Goal: Transaction & Acquisition: Purchase product/service

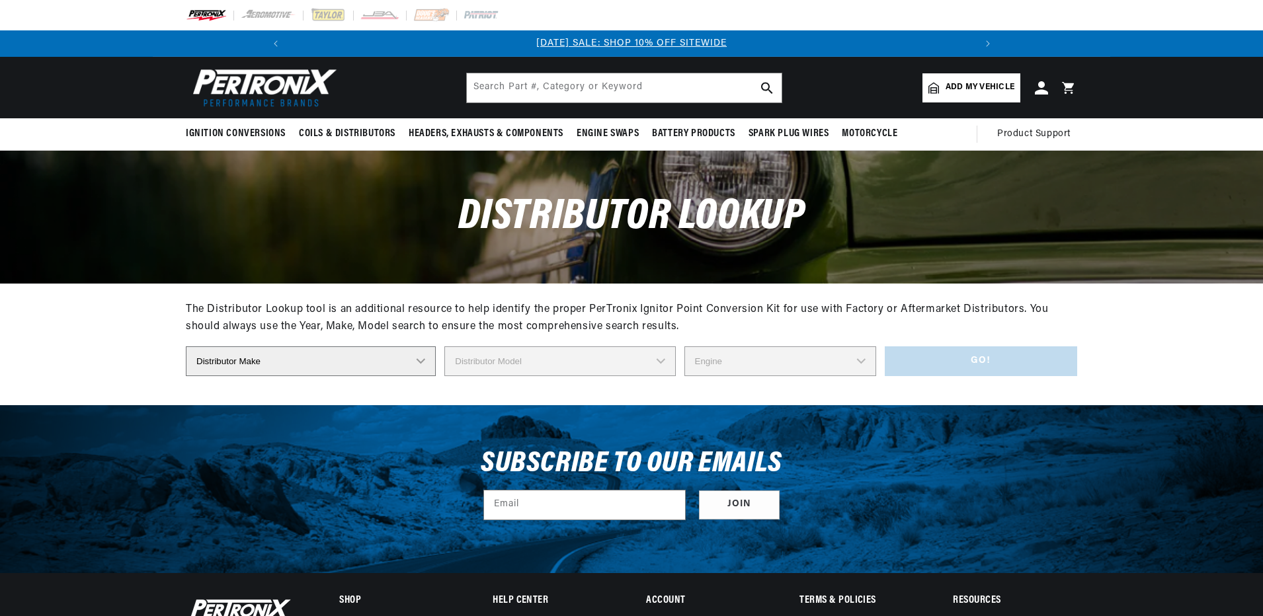
select select "Delco"
click at [186, 347] on select "Distributor Make Accel Aldon Autolite Bosch Century Chrysler Clark Colt Contine…" at bounding box center [311, 362] width 250 height 30
click at [513, 362] on select "Distributor Model" at bounding box center [559, 362] width 231 height 30
click at [569, 366] on select "Distributor Model 660 661 663 4145 6490 30137 91415 383581 384258 795329 980156…" at bounding box center [559, 362] width 231 height 30
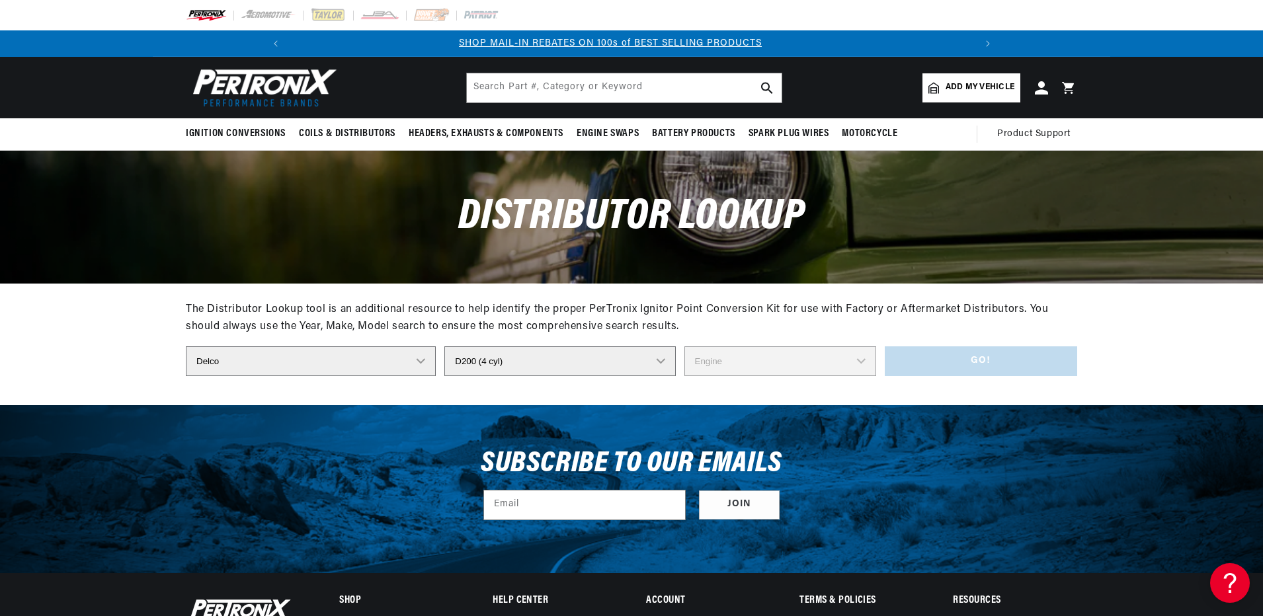
click at [523, 360] on select "Distributor Model 660 661 663 4145 6490 30137 91415 383581 384258 795329 980156…" at bounding box center [559, 362] width 231 height 30
click at [522, 363] on select "Distributor Model 660 661 663 4145 6490 30137 91415 383581 384258 795329 980156…" at bounding box center [559, 362] width 231 height 30
click at [520, 358] on select "Distributor Model 660 661 663 4145 6490 30137 91415 383581 384258 795329 980156…" at bounding box center [559, 362] width 231 height 30
click at [659, 361] on select "Distributor Model 660 661 663 4145 6490 30137 91415 383581 384258 795329 980156…" at bounding box center [559, 362] width 231 height 30
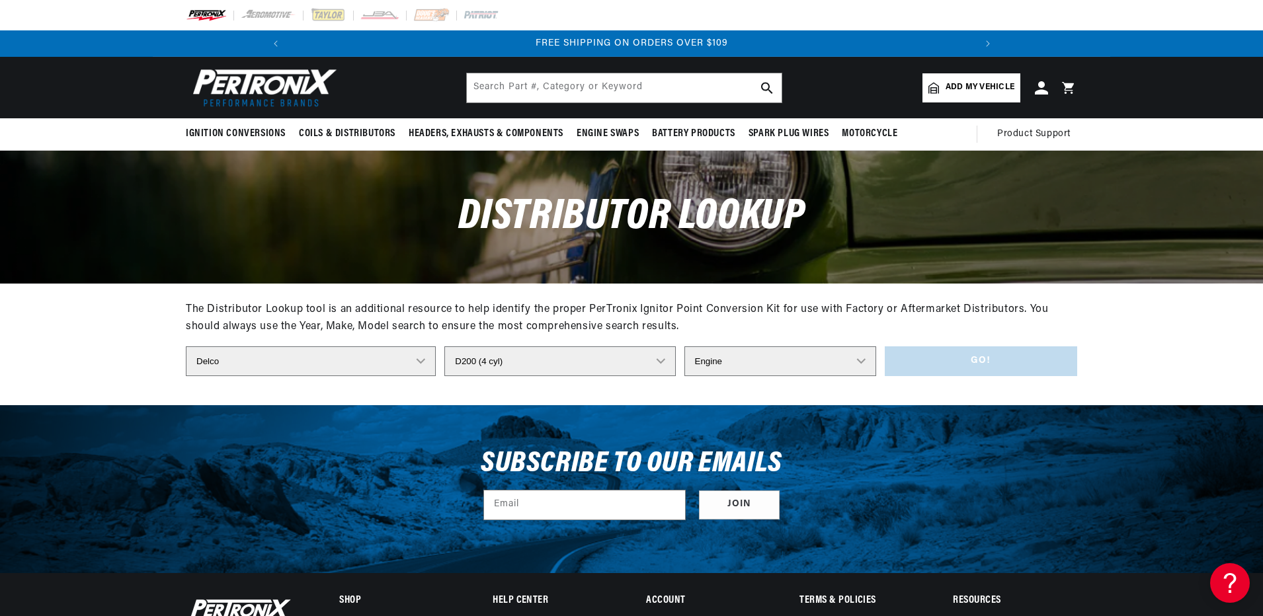
select select "647D"
click at [444, 347] on select "Distributor Model 660 661 663 4145 6490 30137 91415 383581 384258 795329 980156…" at bounding box center [559, 362] width 231 height 30
click at [759, 363] on select "Engine 10" at bounding box center [781, 362] width 192 height 30
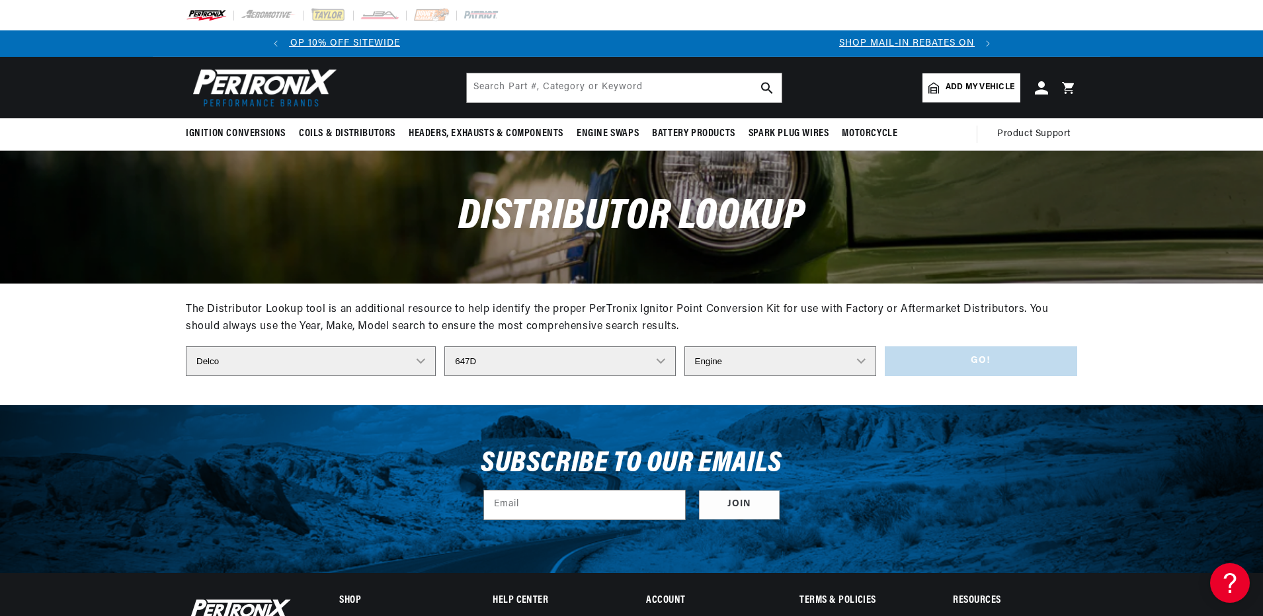
scroll to position [0, 0]
click at [652, 393] on div "The Distributor Lookup tool is an additional resource to help identify the prop…" at bounding box center [632, 344] width 892 height 122
click at [777, 366] on select "Engine 10" at bounding box center [781, 362] width 192 height 30
select select "10"
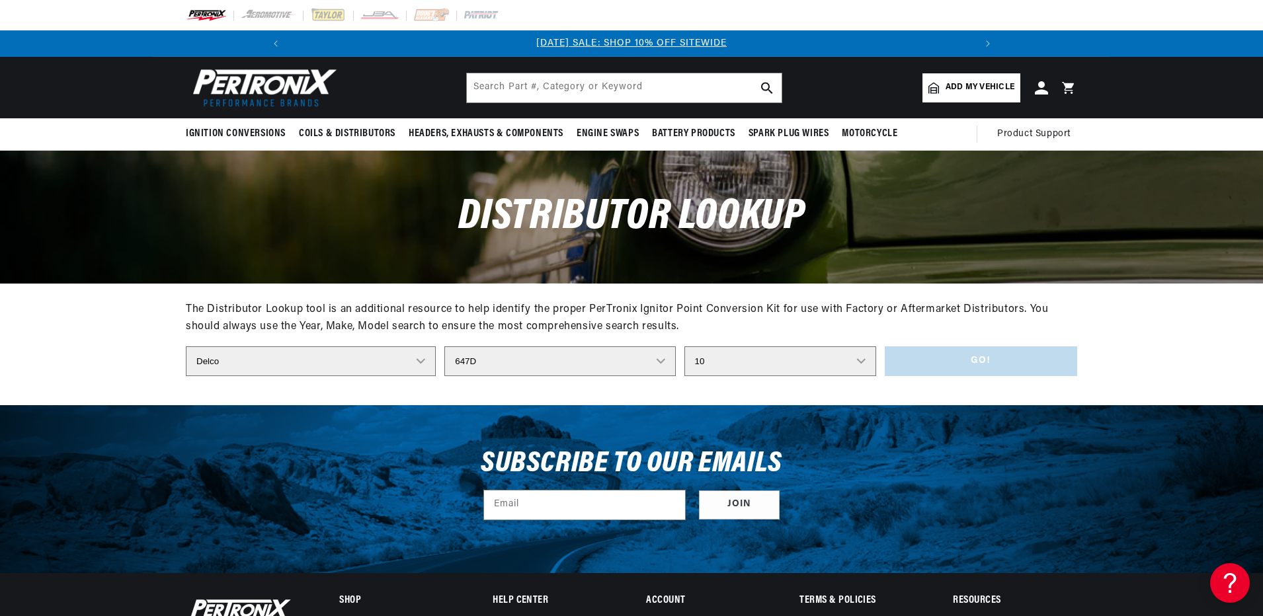
click at [685, 347] on select "Engine 10" at bounding box center [781, 362] width 192 height 30
click at [918, 366] on button "Go!" at bounding box center [981, 362] width 192 height 30
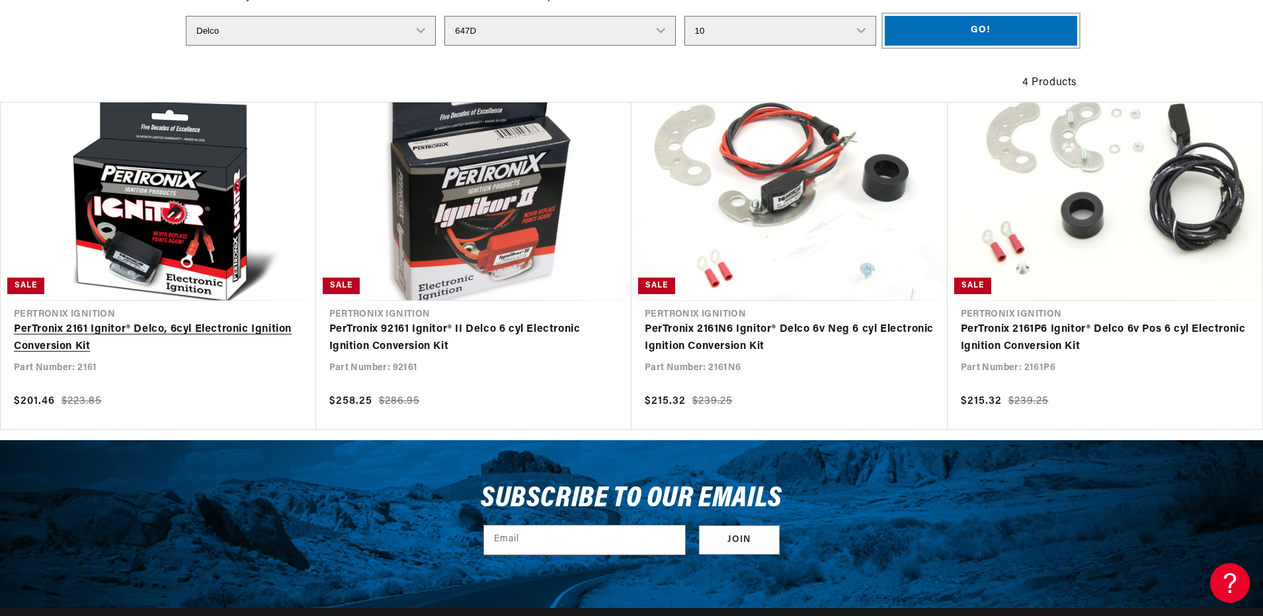
scroll to position [0, 707]
click at [116, 333] on link "PerTronix 2161 Ignitor® Delco, 6cyl Electronic Ignition Conversion Kit" at bounding box center [158, 338] width 289 height 34
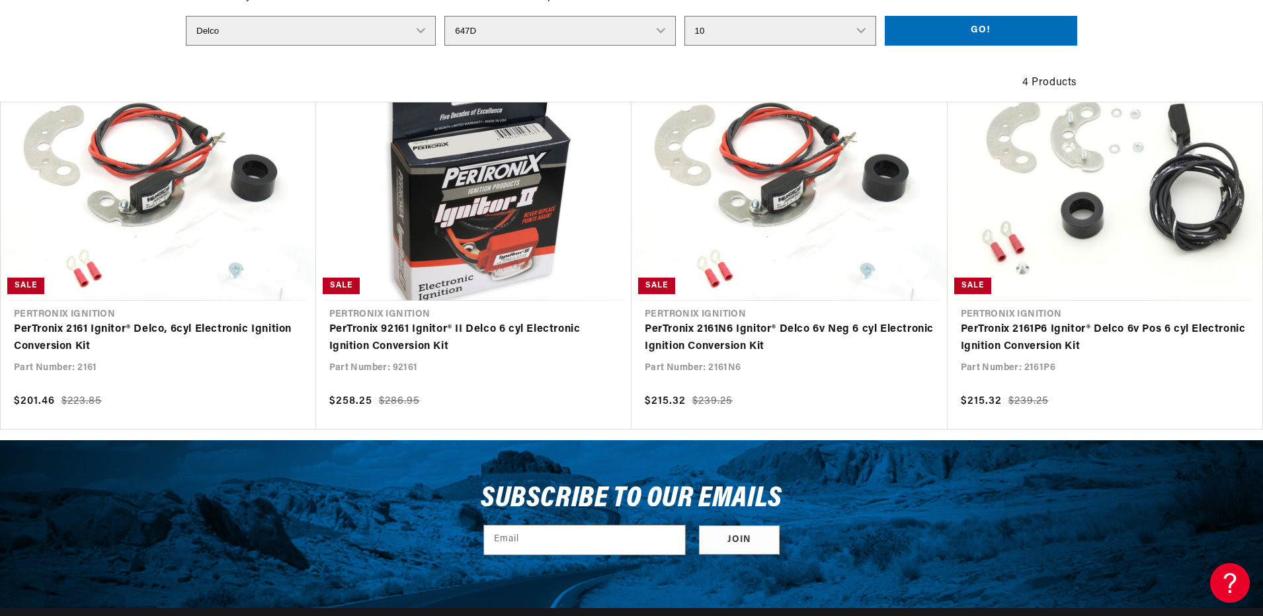
scroll to position [0, 0]
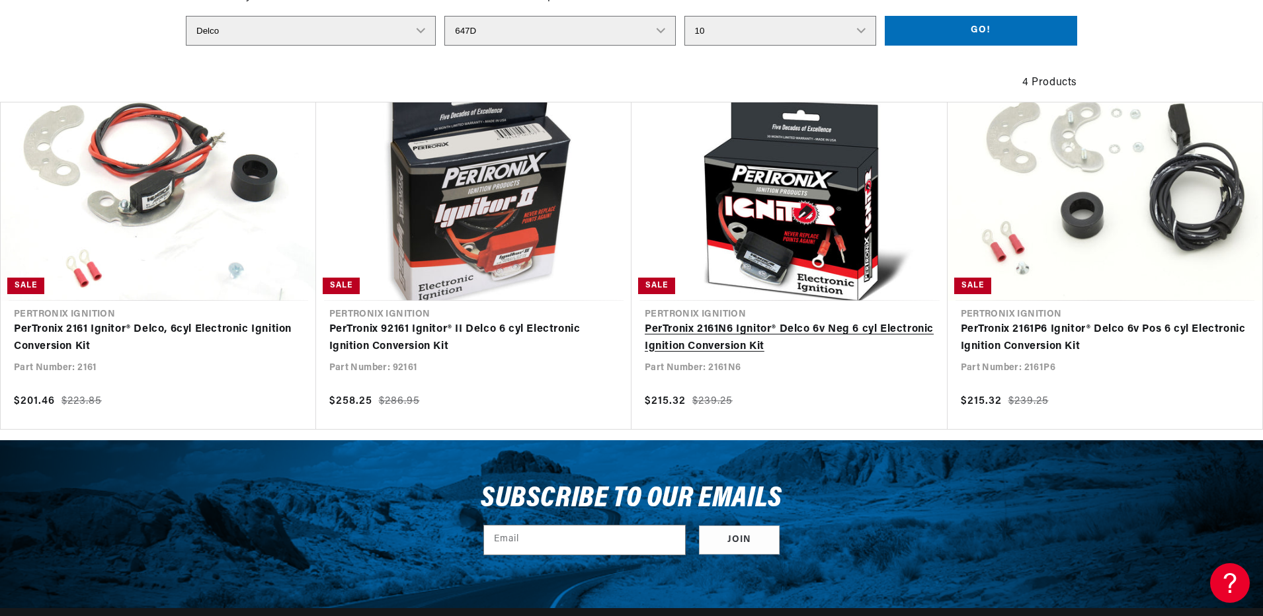
click at [786, 329] on link "PerTronix 2161N6 Ignitor® Delco 6v Neg 6 cyl Electronic Ignition Conversion Kit" at bounding box center [790, 338] width 290 height 34
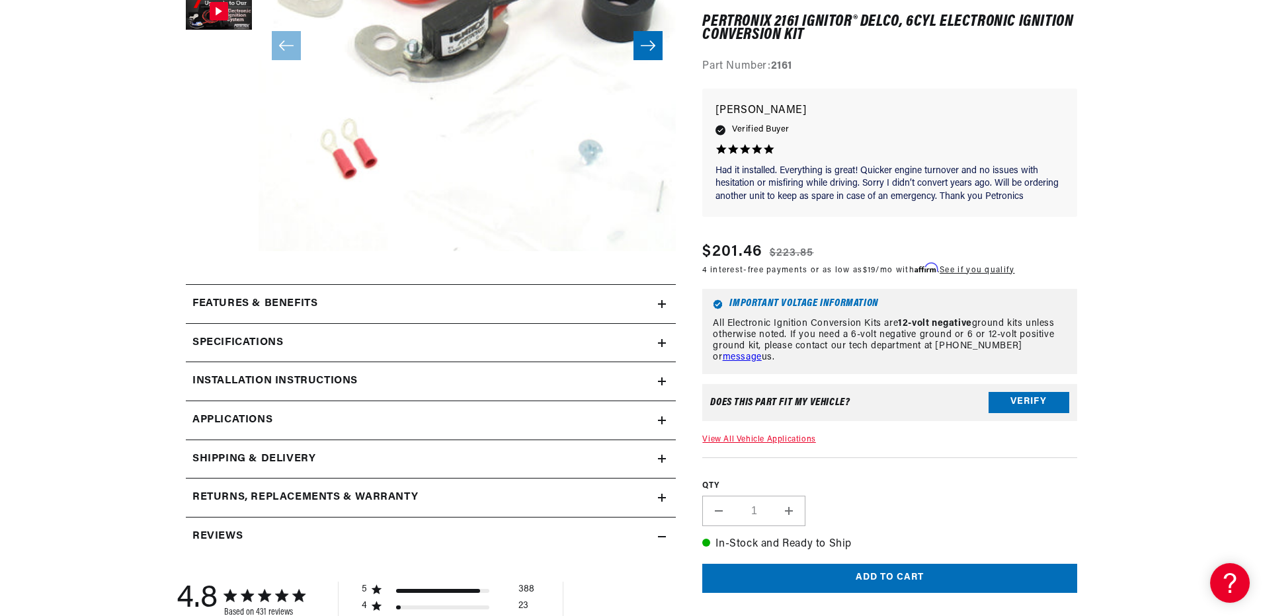
scroll to position [397, 0]
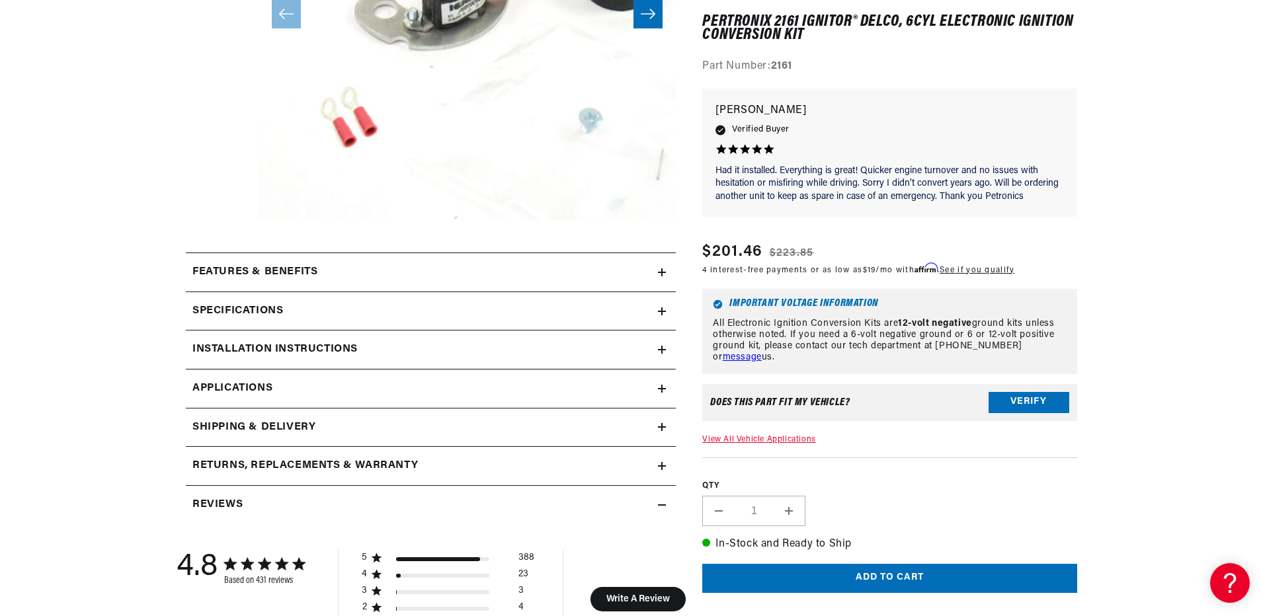
click at [663, 271] on icon at bounding box center [662, 273] width 8 height 8
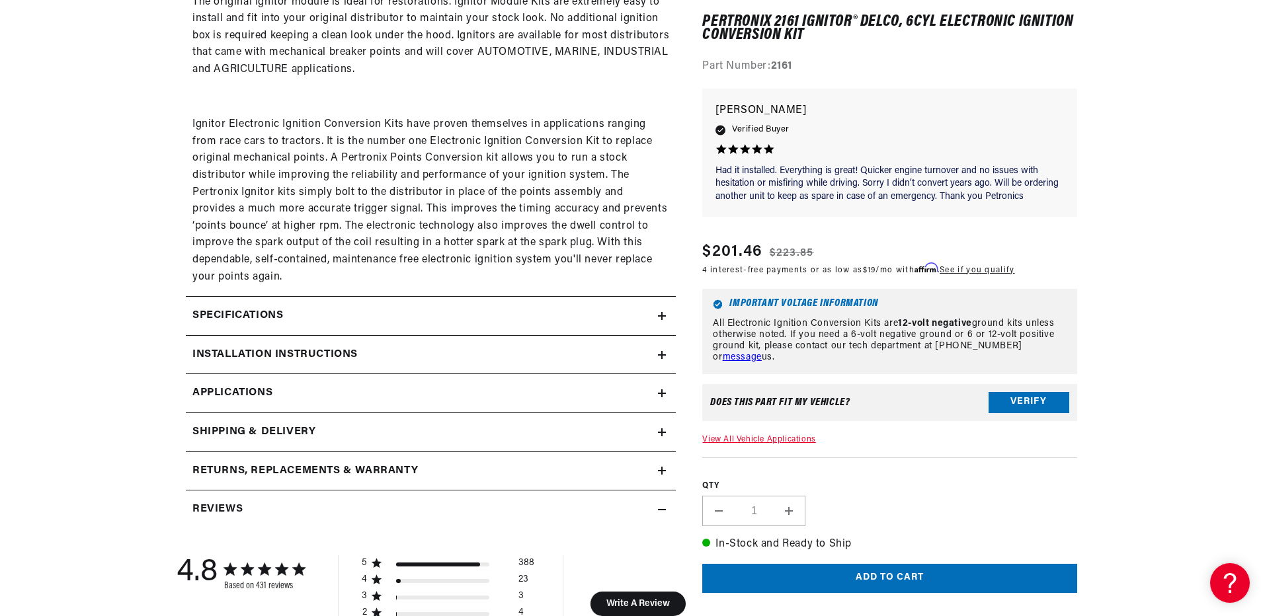
scroll to position [926, 0]
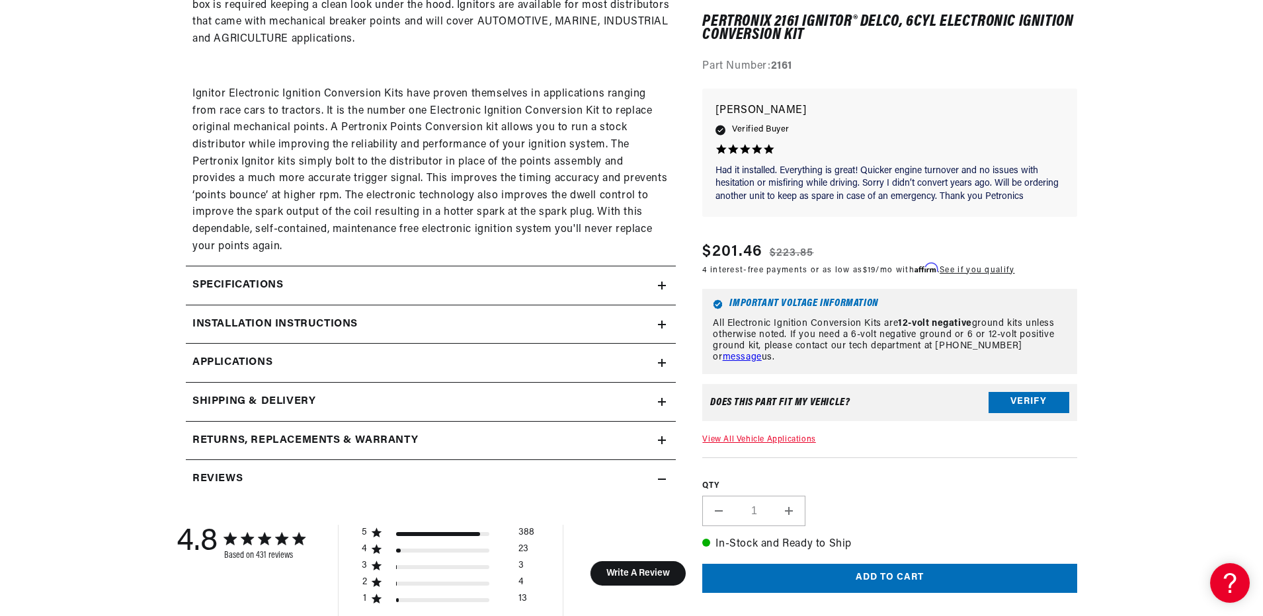
click at [665, 288] on icon at bounding box center [662, 286] width 8 height 8
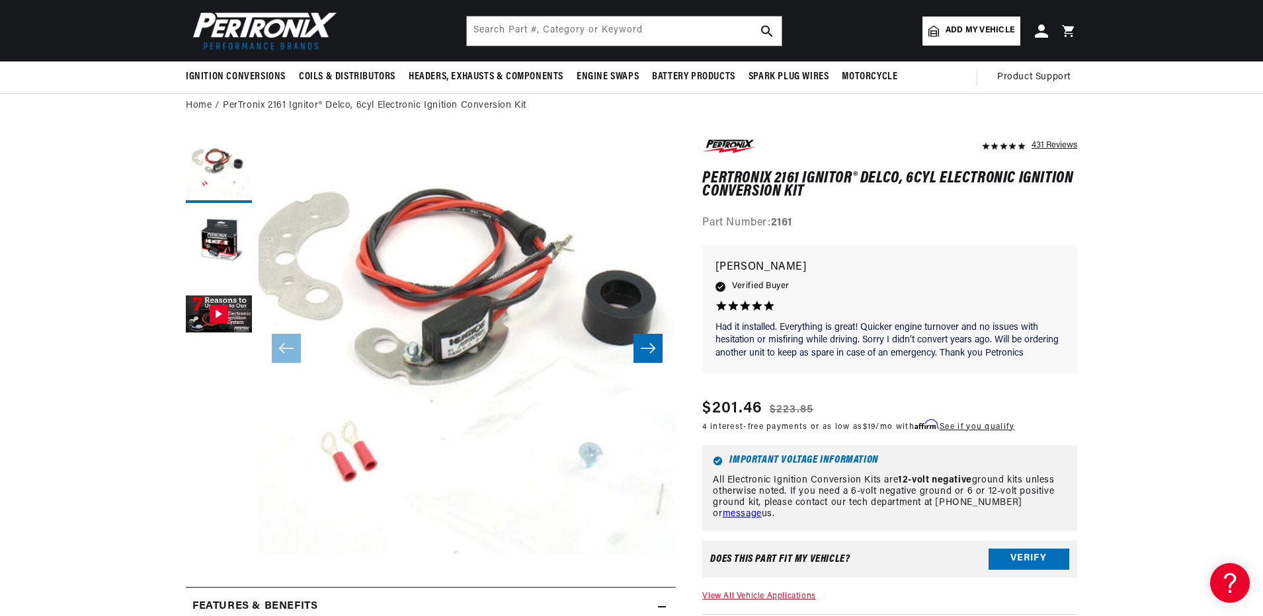
scroll to position [0, 0]
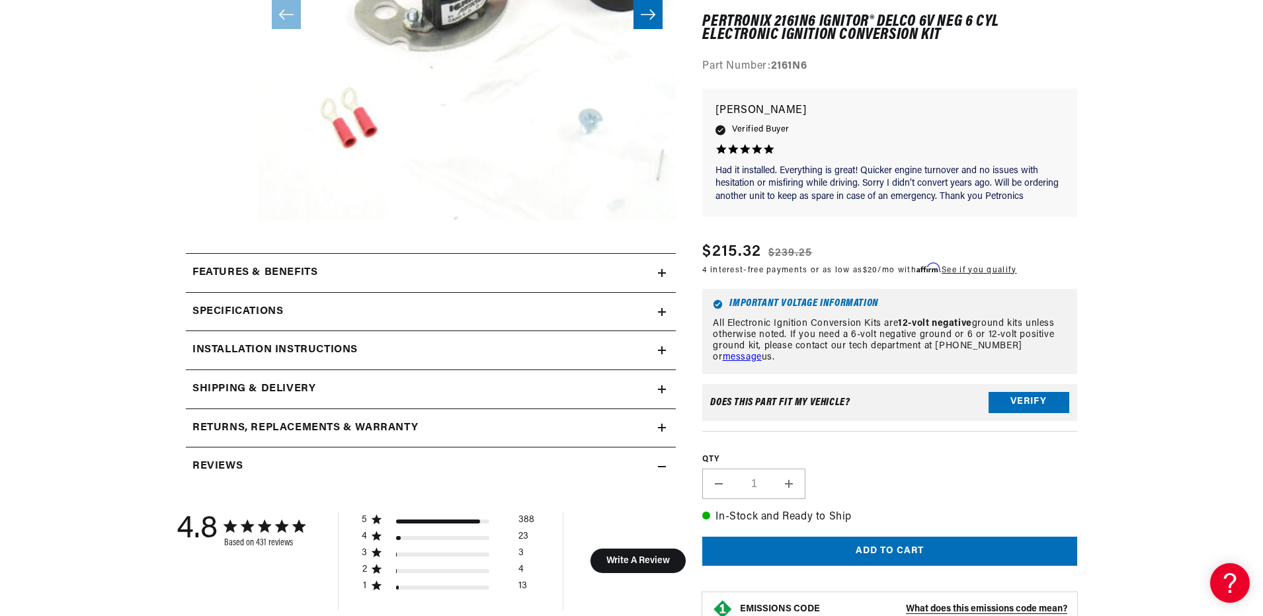
scroll to position [397, 0]
click at [656, 315] on div "Specifications" at bounding box center [422, 311] width 472 height 17
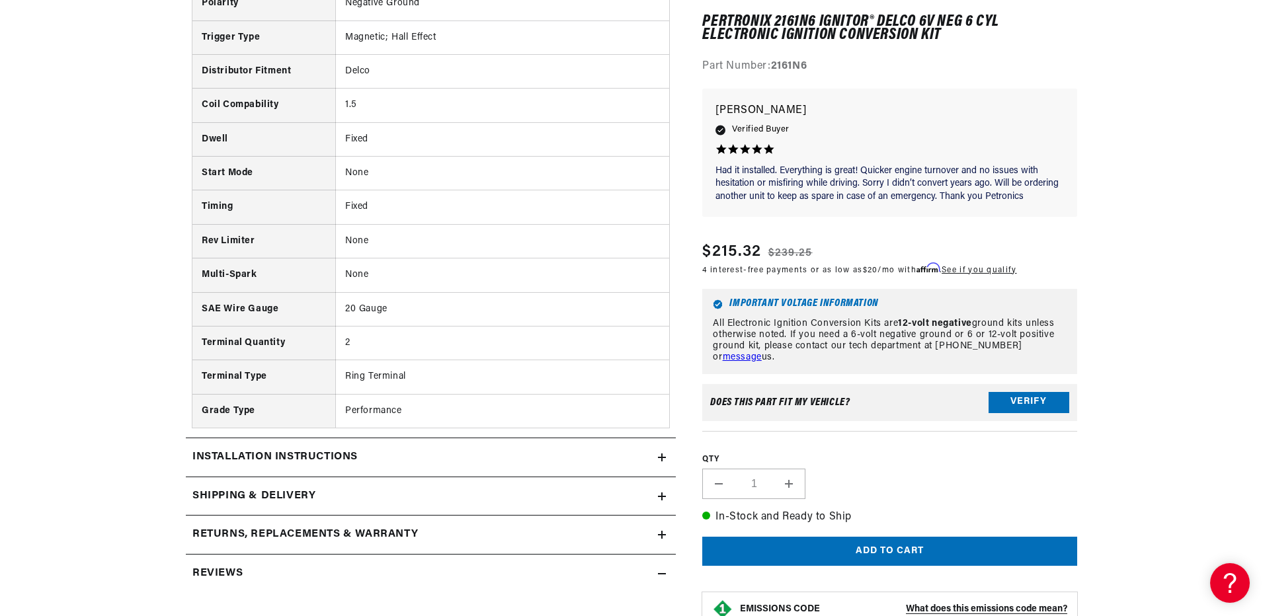
scroll to position [926, 0]
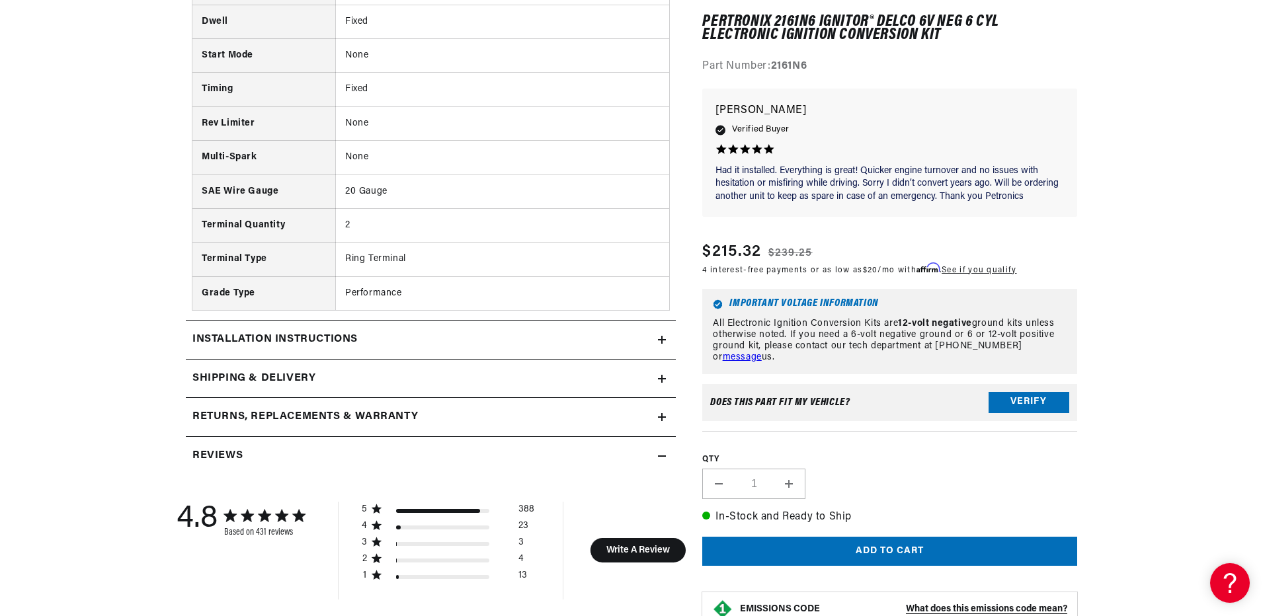
click at [665, 343] on icon at bounding box center [662, 340] width 8 height 8
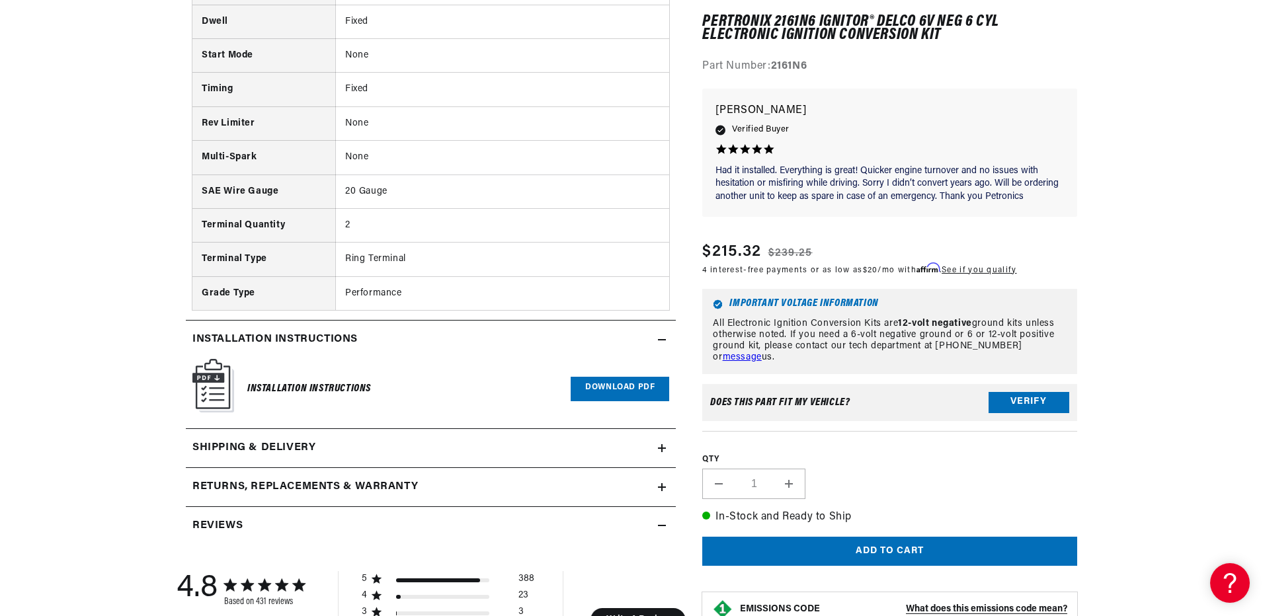
click at [665, 445] on icon at bounding box center [662, 448] width 8 height 8
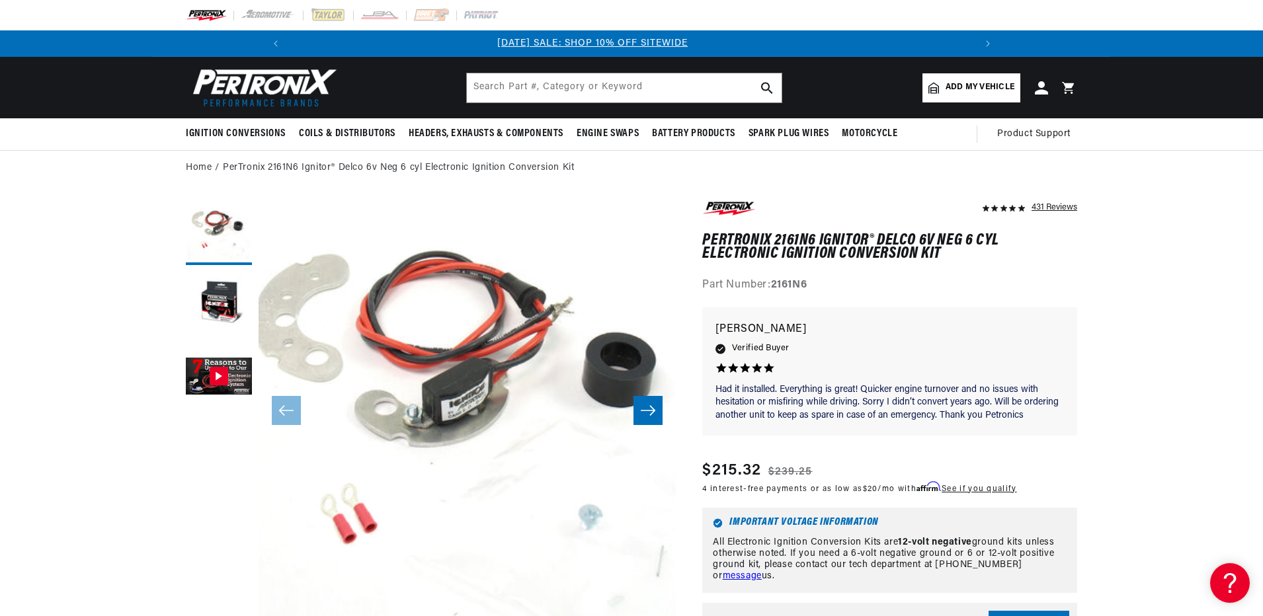
scroll to position [0, 0]
